Goal: Navigation & Orientation: Find specific page/section

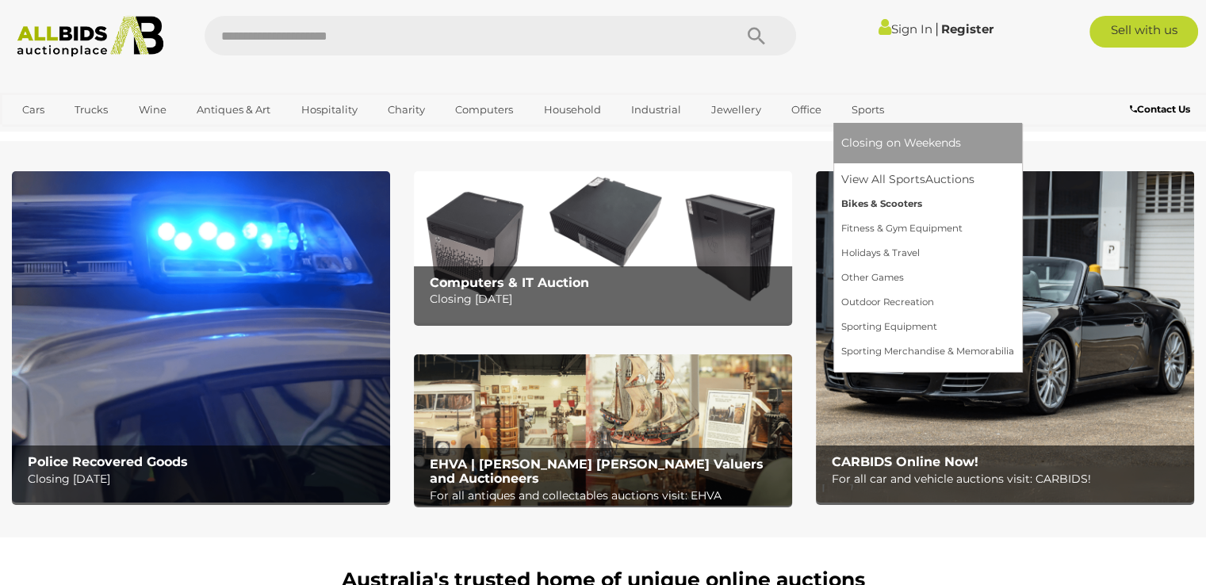
click at [876, 201] on link "Bikes & Scooters" at bounding box center [927, 204] width 173 height 25
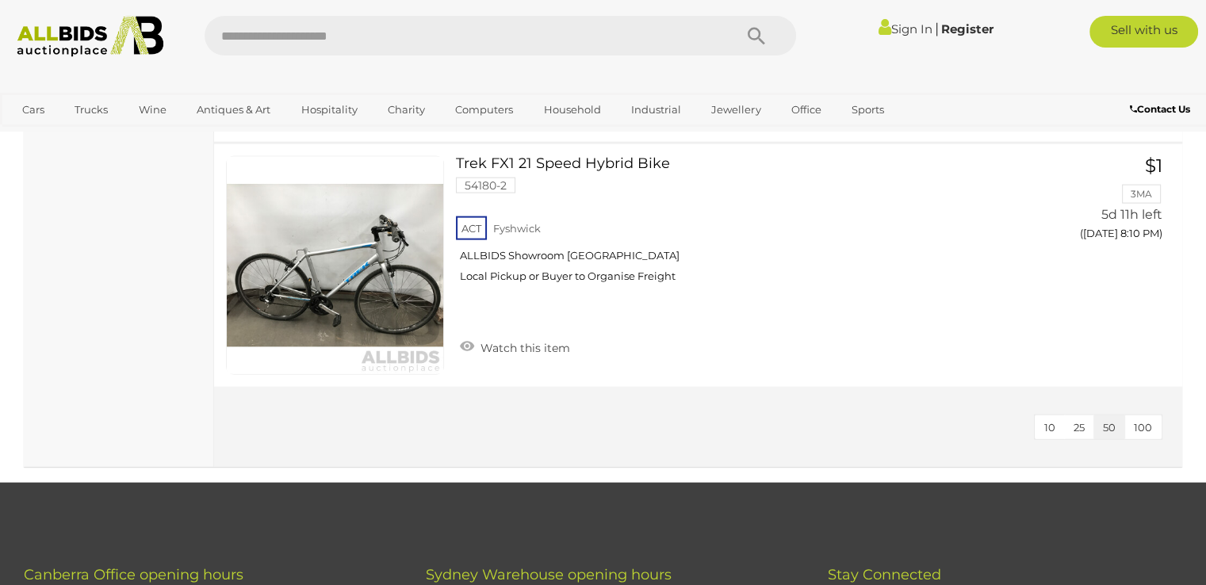
scroll to position [3647, 0]
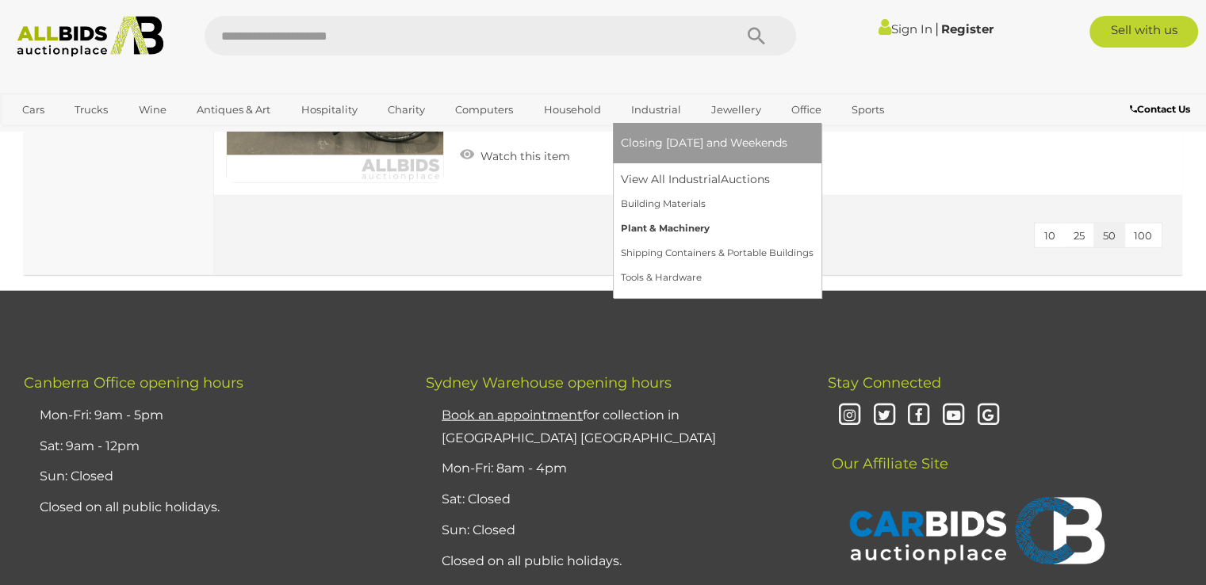
click at [669, 225] on link "Plant & Machinery" at bounding box center [717, 228] width 193 height 25
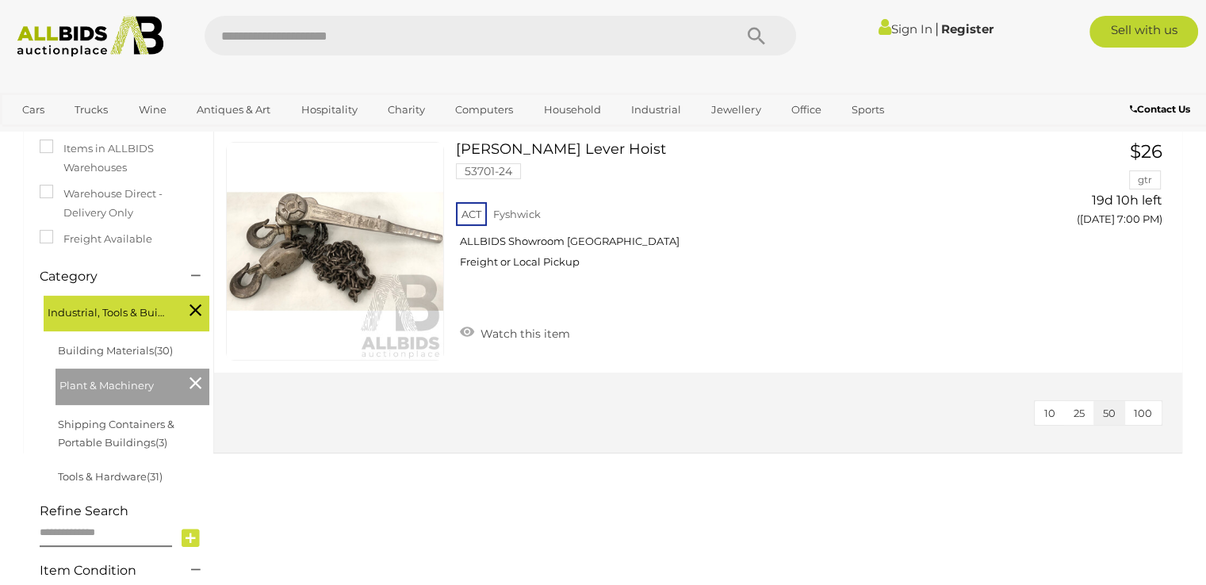
scroll to position [317, 0]
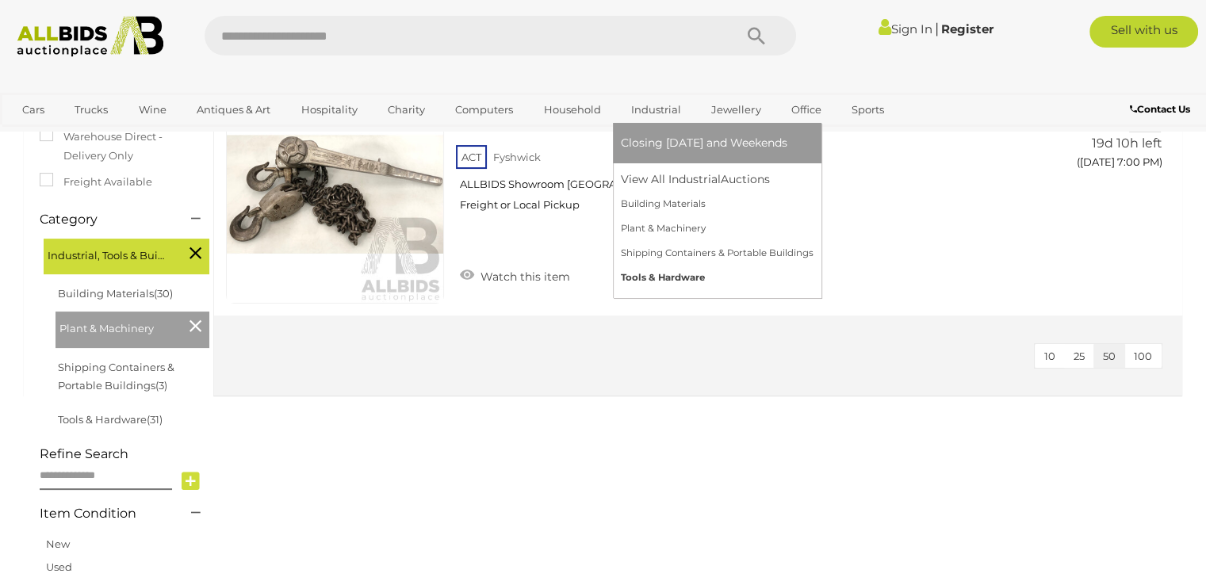
click at [676, 274] on link "Tools & Hardware" at bounding box center [717, 278] width 193 height 25
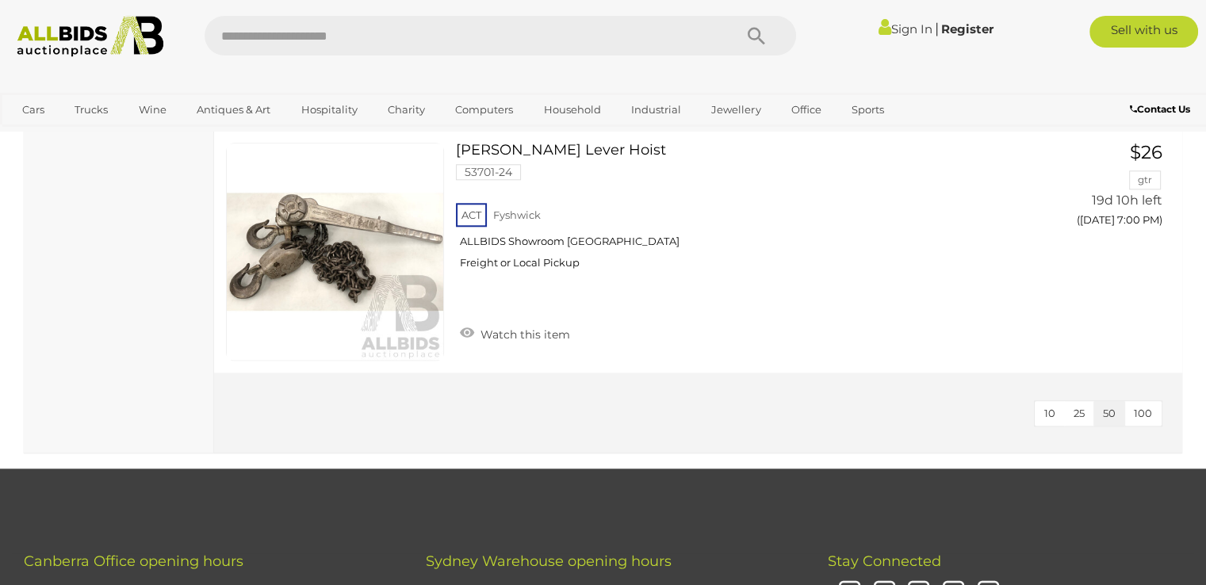
scroll to position [7691, 0]
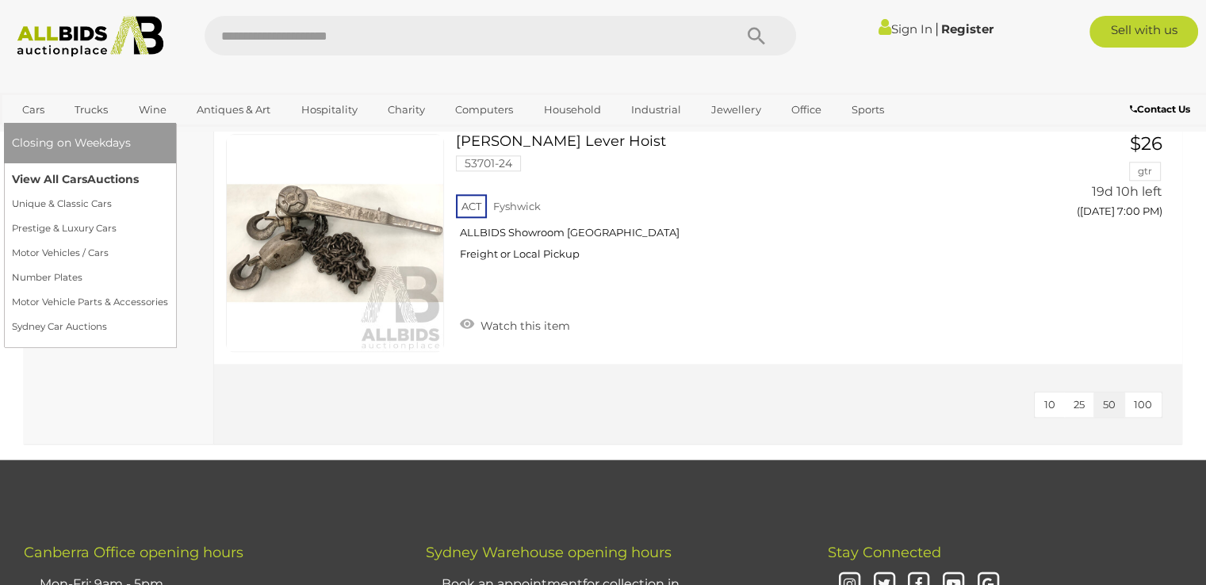
click at [44, 174] on link "View All Cars Auctions" at bounding box center [90, 179] width 156 height 25
